Goal: Complete application form

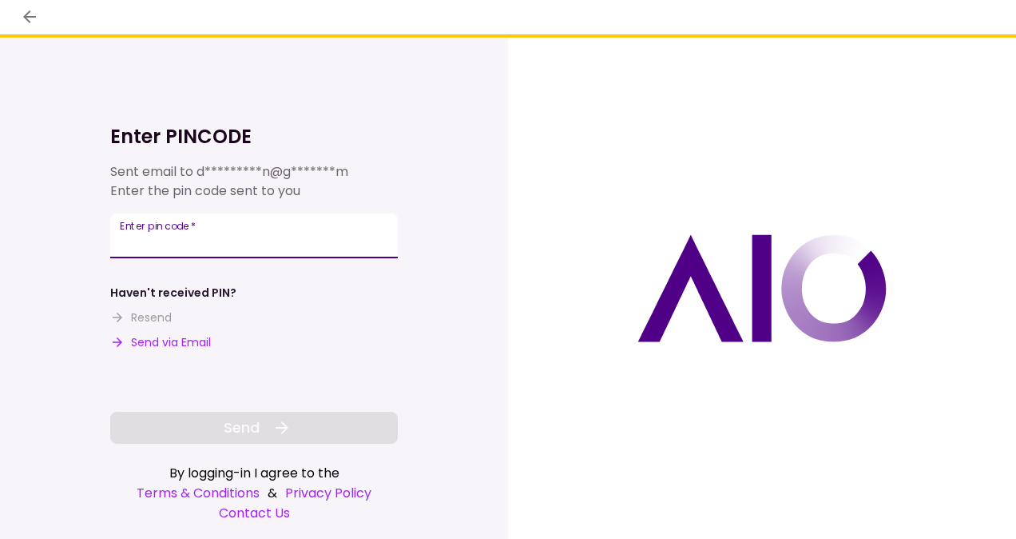
click at [179, 221] on div "Enter pin code   *" at bounding box center [254, 235] width 288 height 45
paste input "******"
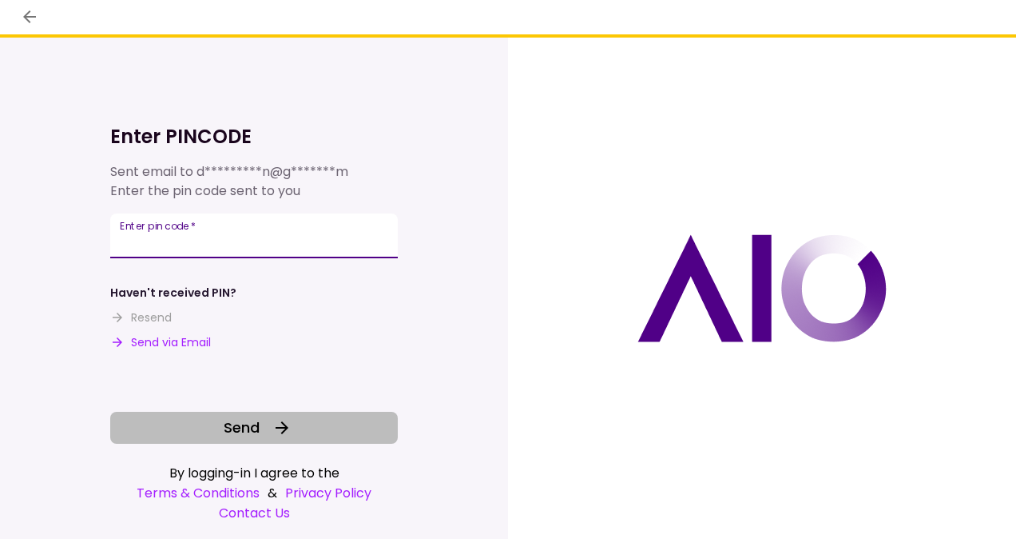
type input "******"
click at [211, 423] on button "Send" at bounding box center [254, 427] width 288 height 32
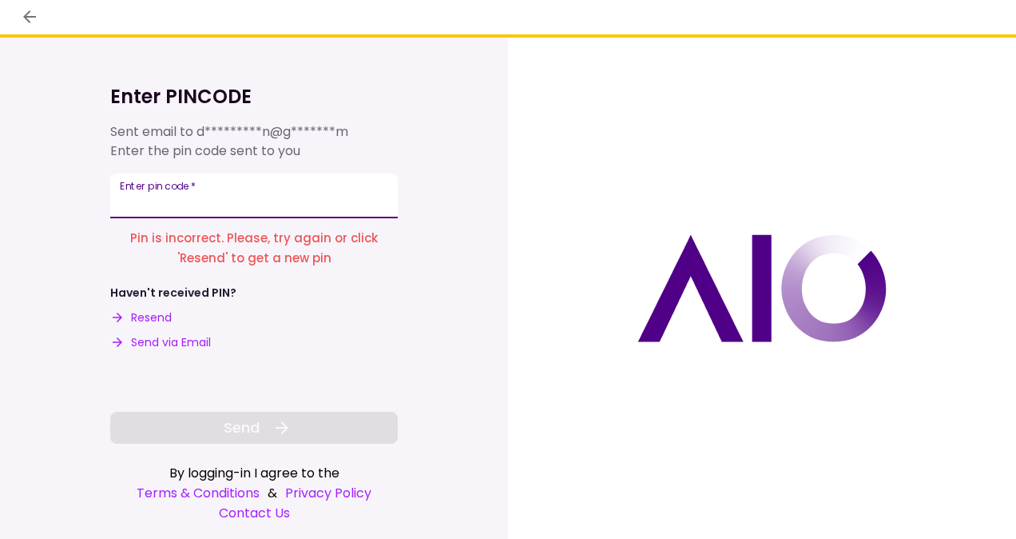
click at [209, 182] on input "Enter pin code   *" at bounding box center [254, 195] width 288 height 45
paste input "******"
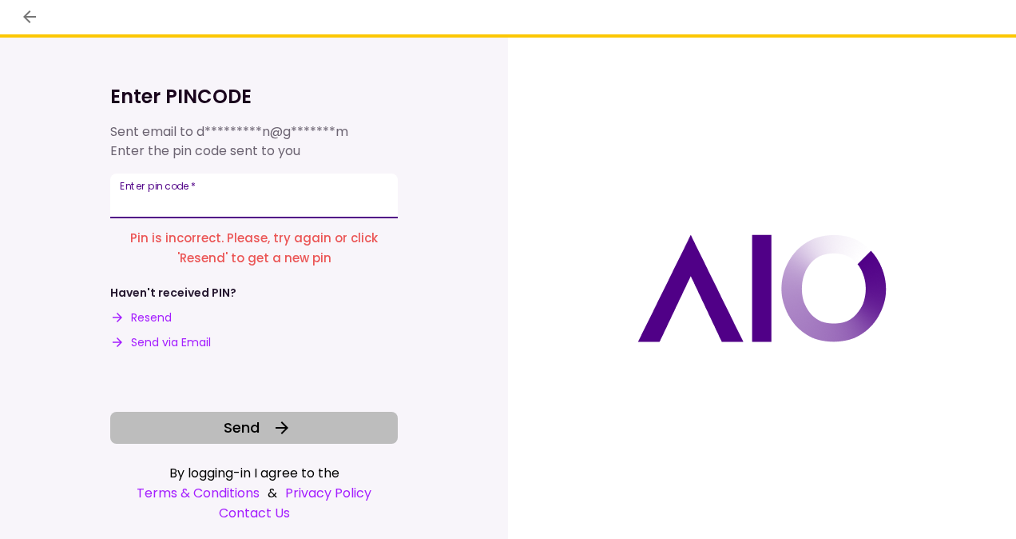
type input "******"
click at [224, 443] on button "Send" at bounding box center [254, 427] width 288 height 32
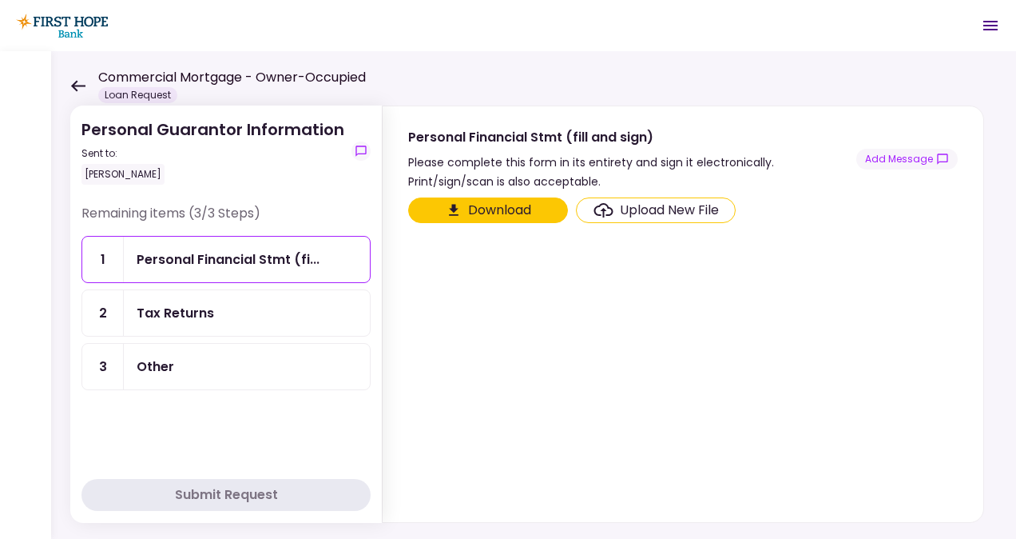
click at [602, 215] on icon at bounding box center [604, 210] width 20 height 14
click at [0, 0] on input "Upload New File" at bounding box center [0, 0] width 0 height 0
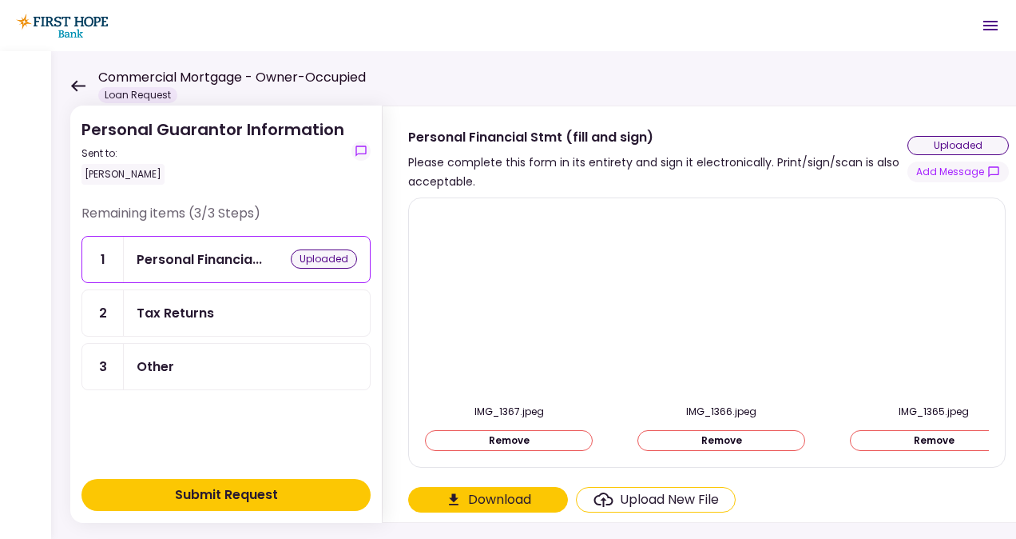
drag, startPoint x: 748, startPoint y: 535, endPoint x: 805, endPoint y: 555, distance: 59.9
click at [805, 538] on html "Commercial Mortgage - Owner-Occupied Loan Request 0 Messages New Message There …" at bounding box center [508, 269] width 1016 height 539
click at [473, 499] on button "Download" at bounding box center [488, 500] width 160 height 26
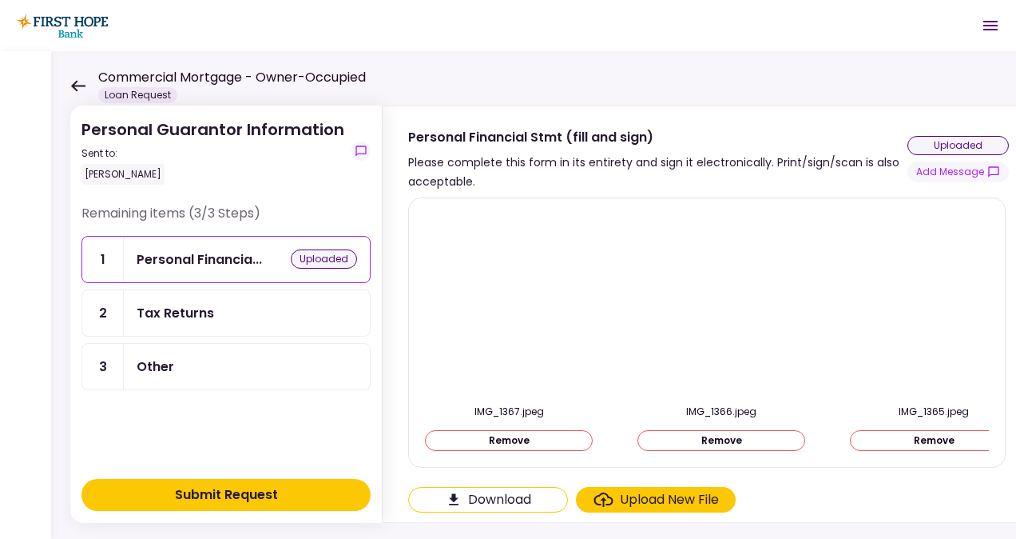
click at [956, 142] on div "uploaded" at bounding box center [958, 145] width 101 height 19
click at [152, 316] on div "Tax Returns" at bounding box center [176, 313] width 78 height 20
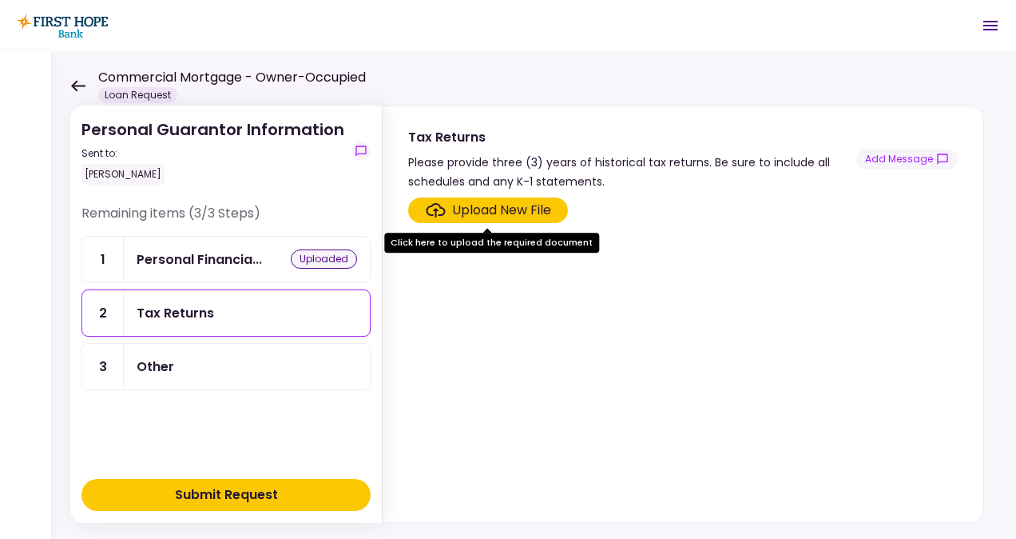
click at [498, 210] on div "Upload New File" at bounding box center [501, 210] width 99 height 19
click at [0, 0] on input "Upload New File" at bounding box center [0, 0] width 0 height 0
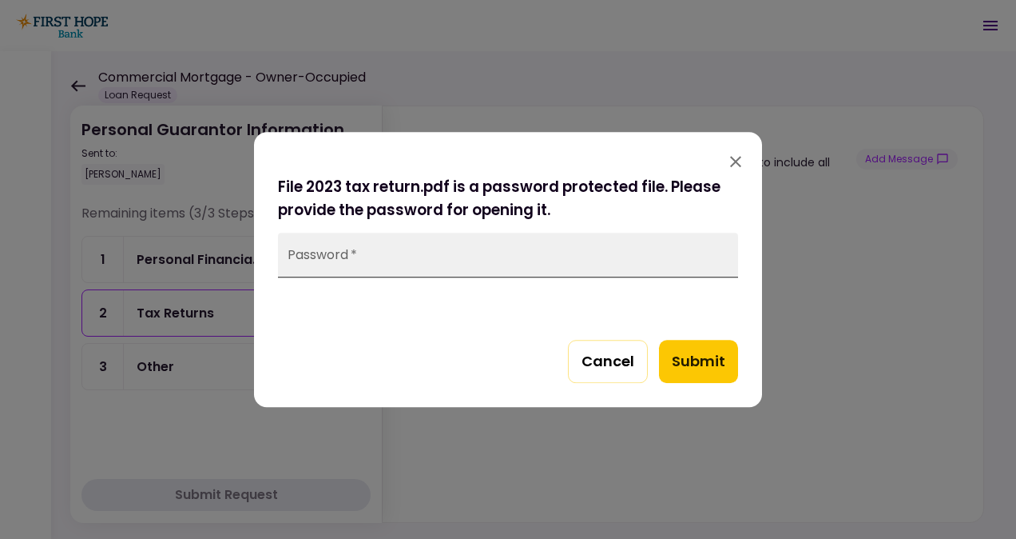
click at [401, 260] on input "Password   *" at bounding box center [508, 255] width 460 height 45
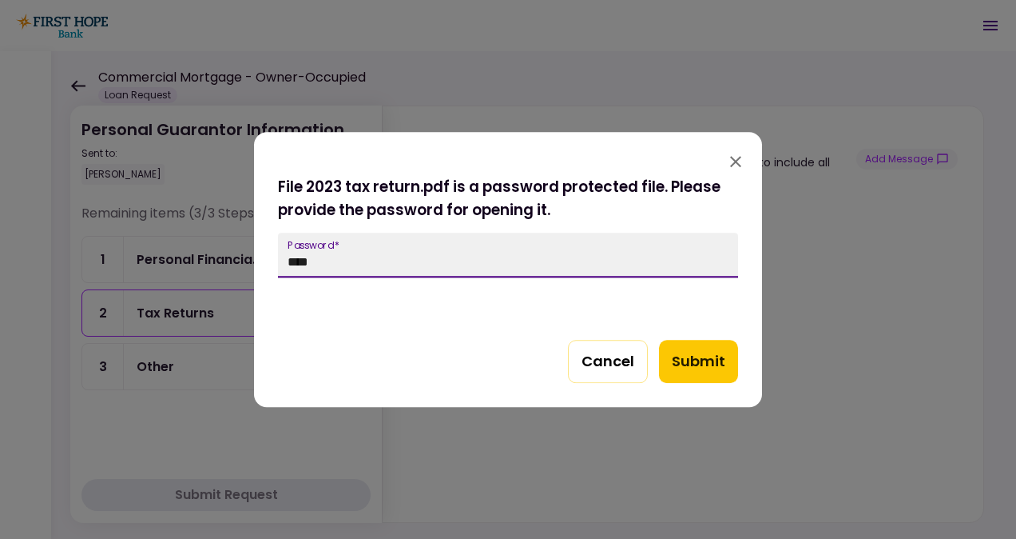
type input "****"
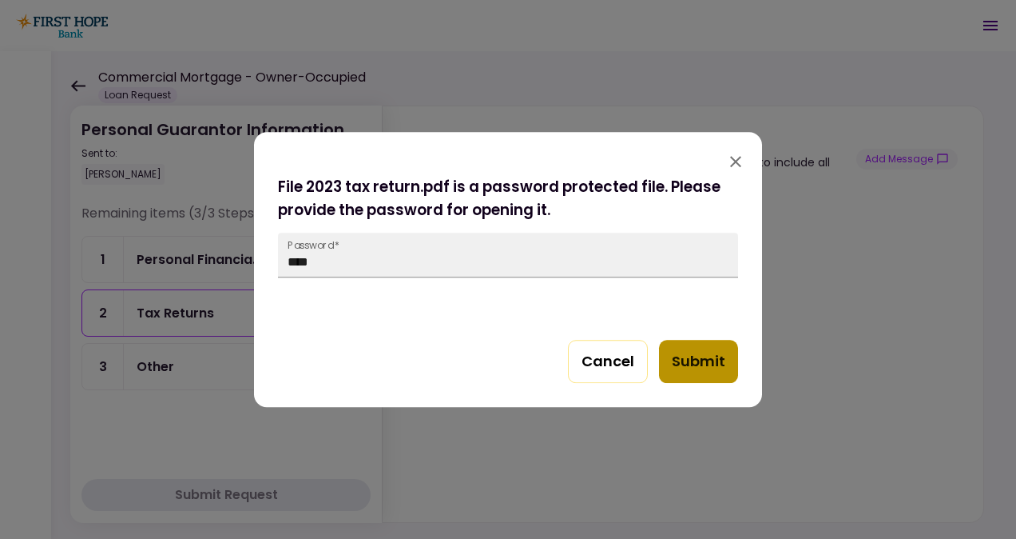
click at [716, 364] on button "Submit" at bounding box center [698, 361] width 79 height 43
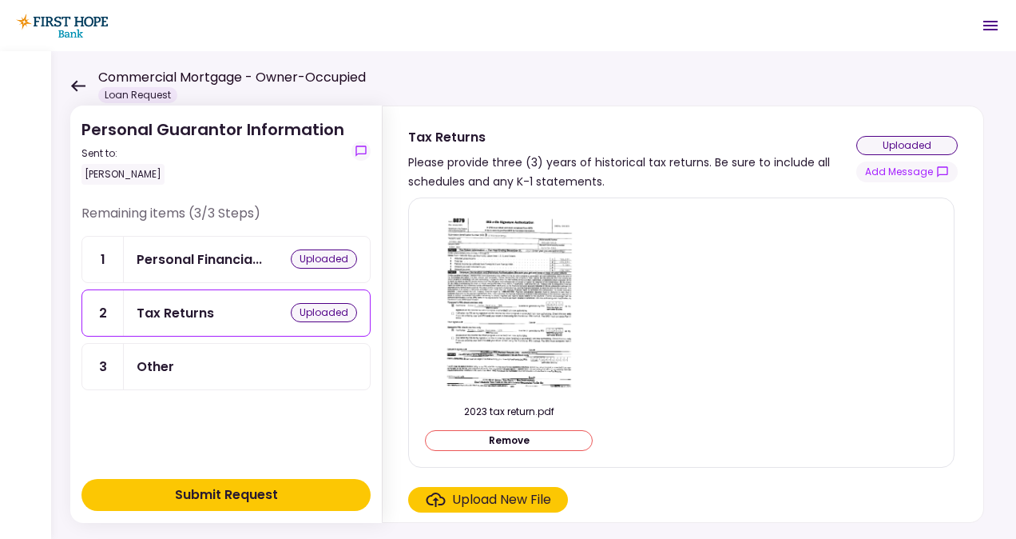
click at [467, 499] on div "Upload New File" at bounding box center [501, 499] width 99 height 19
click at [0, 0] on input "Upload New File" at bounding box center [0, 0] width 0 height 0
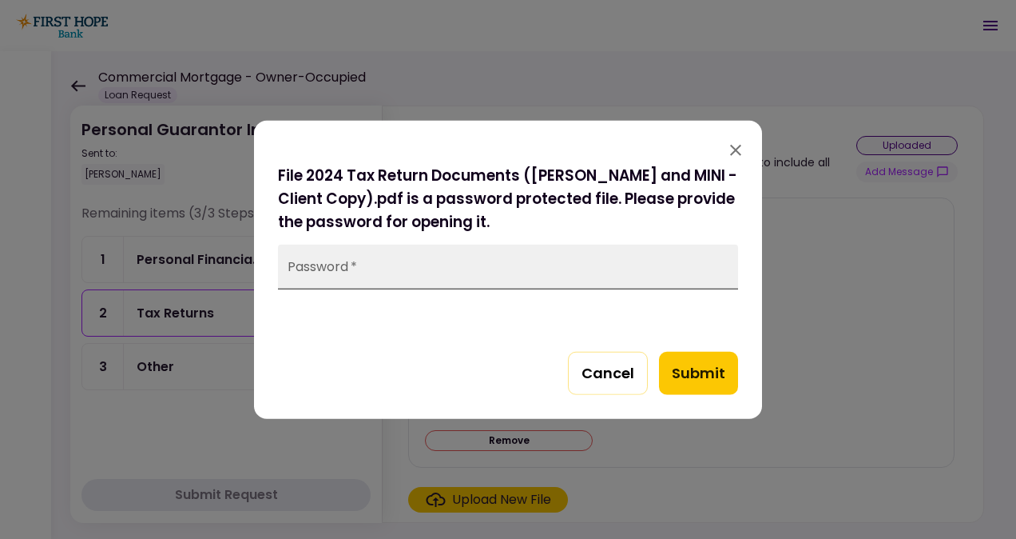
click at [354, 263] on input "Password   *" at bounding box center [508, 267] width 460 height 45
click at [708, 366] on button "Submit" at bounding box center [698, 373] width 79 height 43
drag, startPoint x: 545, startPoint y: 271, endPoint x: 208, endPoint y: 264, distance: 337.3
click at [208, 264] on div "File 2024 Tax Return Documents ([PERSON_NAME] and MINI - Client Copy).pdf is a …" at bounding box center [508, 269] width 1016 height 539
type input "*****"
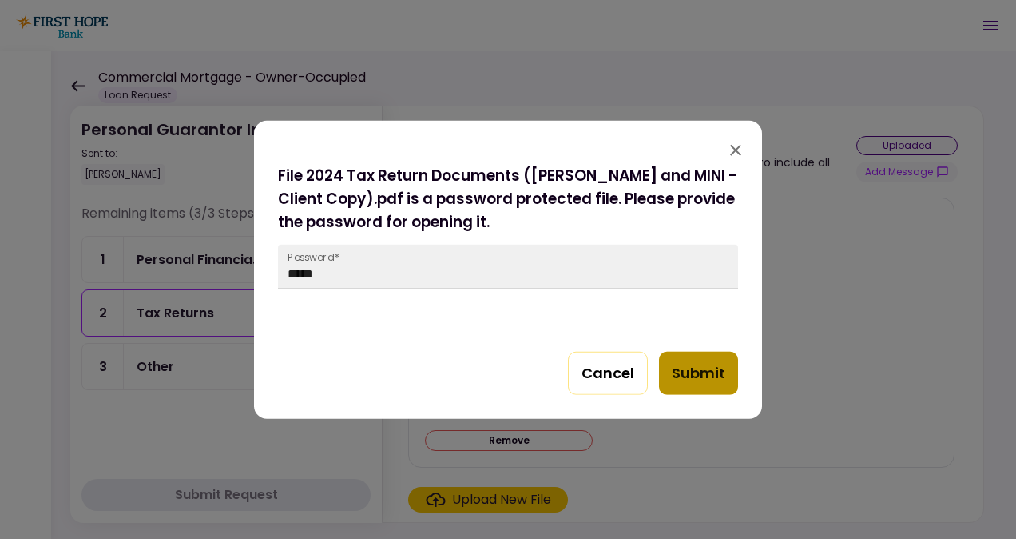
click at [682, 374] on button "Submit" at bounding box center [698, 373] width 79 height 43
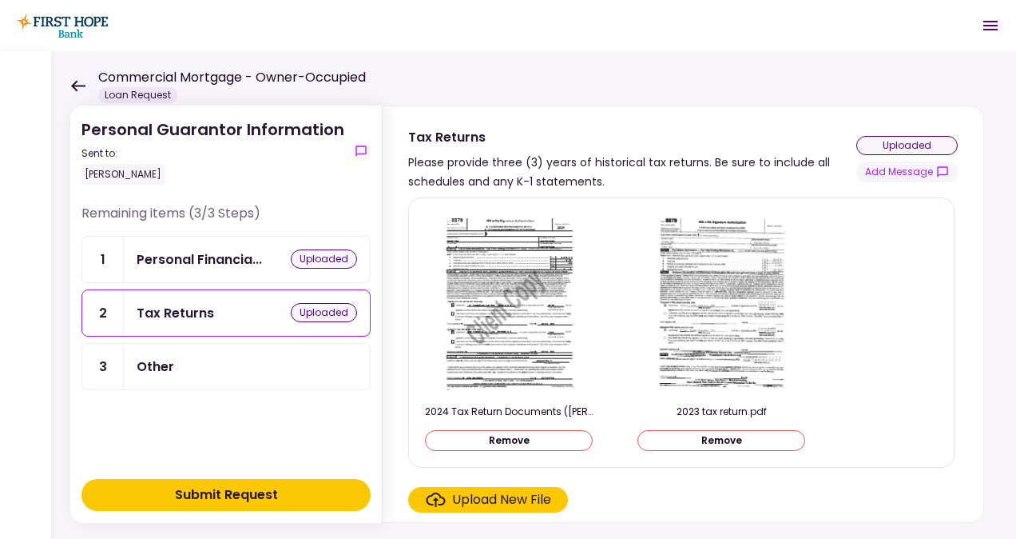
click at [171, 356] on div "Other" at bounding box center [156, 366] width 38 height 20
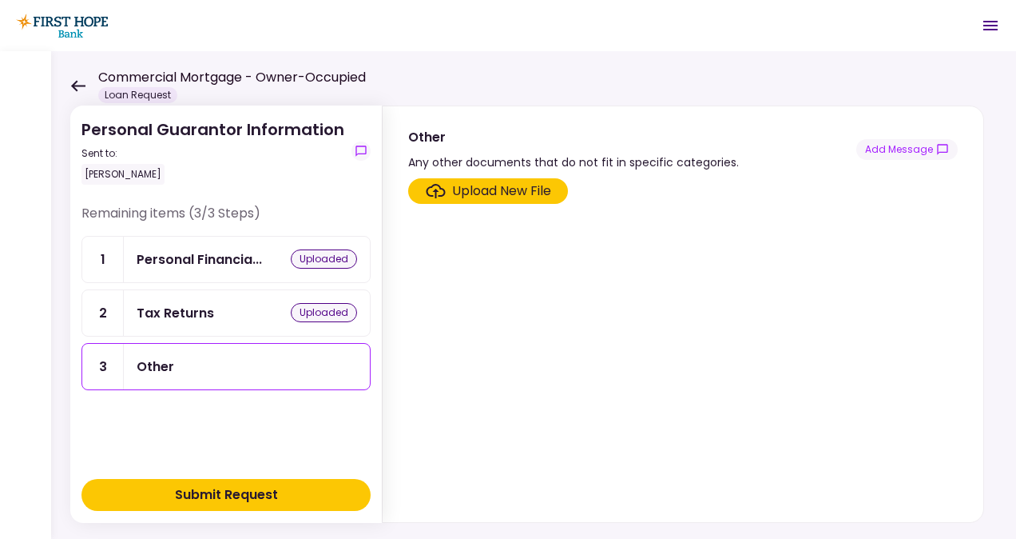
click at [214, 489] on div "Submit Request" at bounding box center [226, 494] width 103 height 19
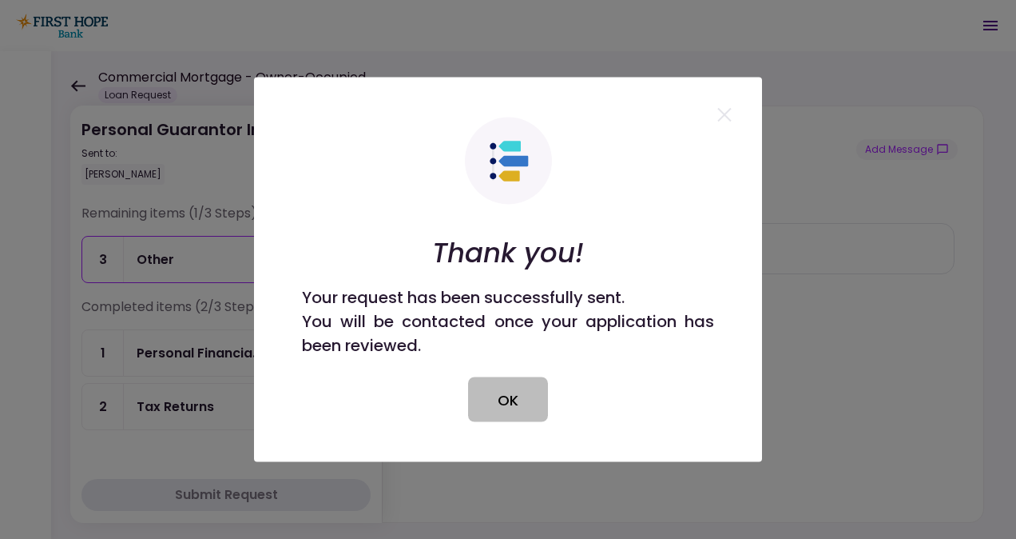
click at [499, 399] on button "OK" at bounding box center [508, 399] width 80 height 45
